Goal: Transaction & Acquisition: Purchase product/service

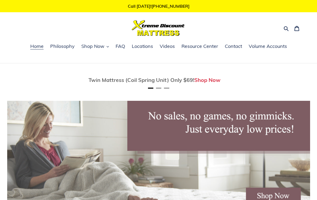
click at [98, 48] on span "Shop Now" at bounding box center [92, 46] width 23 height 6
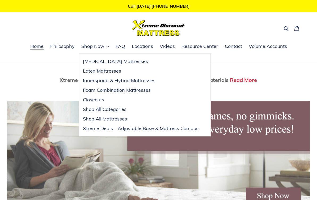
scroll to position [0, 606]
click at [186, 168] on img at bounding box center [158, 157] width 303 height 112
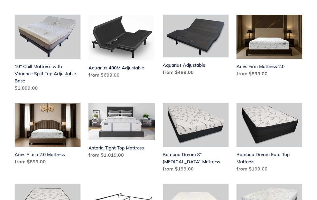
scroll to position [119, 0]
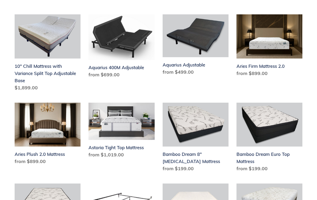
click at [293, 173] on link "Bamboo Dream Euro Top Mattress" at bounding box center [270, 139] width 66 height 72
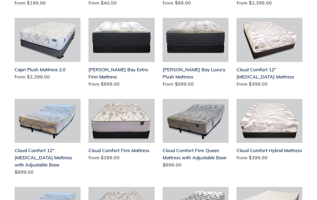
scroll to position [370, 0]
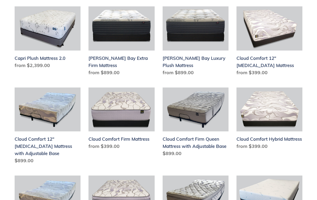
click at [279, 138] on link "Cloud Comfort Hybrid Mattress" at bounding box center [270, 120] width 66 height 65
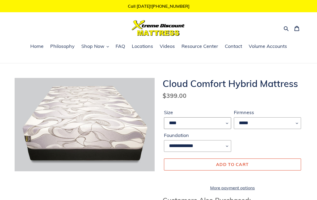
click at [225, 125] on select "**** ******* **** ***** ****" at bounding box center [197, 123] width 67 height 12
select select "*****"
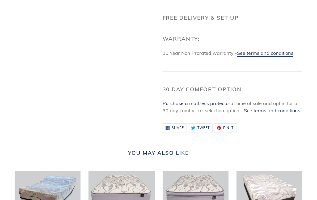
scroll to position [459, 0]
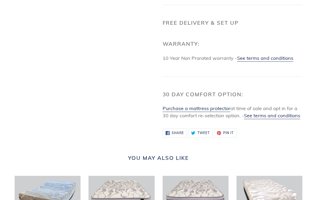
click at [281, 119] on link "See terms and conditions" at bounding box center [272, 116] width 56 height 7
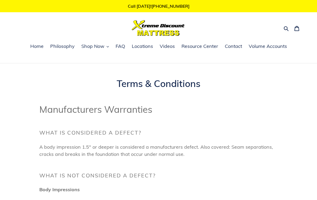
click at [122, 49] on span "FAQ" at bounding box center [121, 46] width 10 height 6
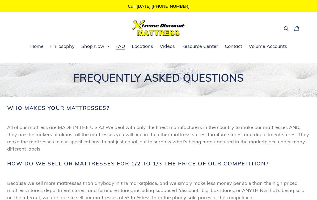
click at [199, 50] on link "Resource Center" at bounding box center [200, 47] width 42 height 8
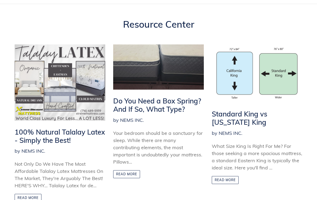
scroll to position [63, 0]
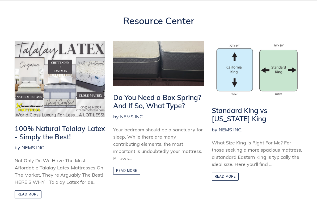
click at [131, 167] on link "Read more" at bounding box center [126, 171] width 27 height 8
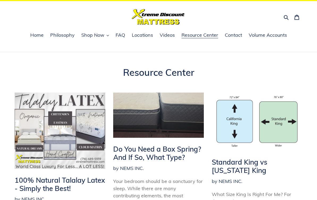
scroll to position [0, 0]
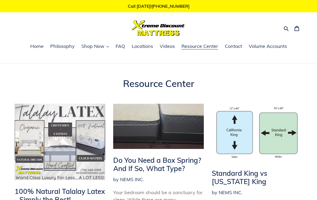
click at [38, 45] on span "Home" at bounding box center [36, 46] width 13 height 6
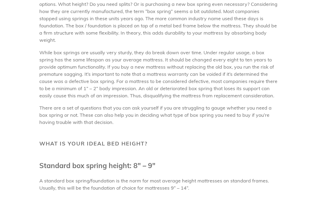
scroll to position [132, 0]
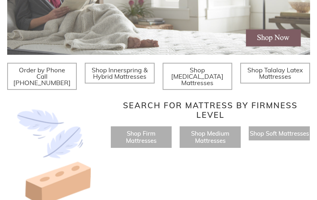
scroll to position [161, 0]
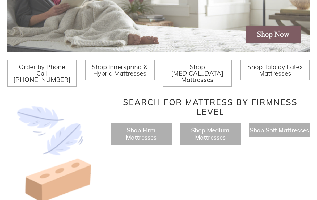
click at [154, 130] on span "Shop Firm Mattresses" at bounding box center [141, 133] width 31 height 15
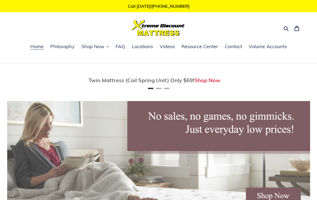
scroll to position [178, 0]
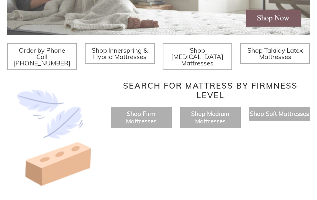
click at [217, 116] on span "Shop Medium Mattresses" at bounding box center [210, 117] width 38 height 15
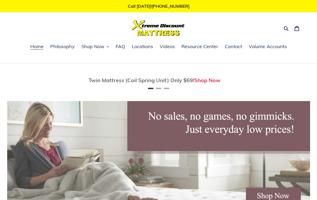
scroll to position [178, 0]
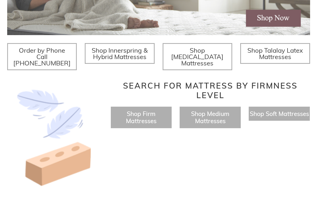
click at [153, 113] on span "Shop Firm Mattresses" at bounding box center [141, 117] width 31 height 15
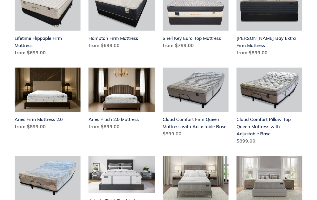
scroll to position [345, 0]
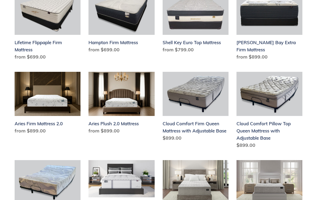
click at [122, 115] on link "Aries Plush 2.0 Mattress" at bounding box center [122, 104] width 66 height 65
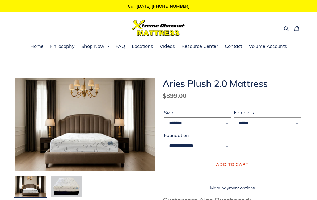
click at [227, 122] on select "******* **** ***** ****" at bounding box center [197, 123] width 67 height 12
click at [224, 124] on select "******* **** ***** ****" at bounding box center [197, 123] width 67 height 12
select select "*****"
